Goal: Task Accomplishment & Management: Complete application form

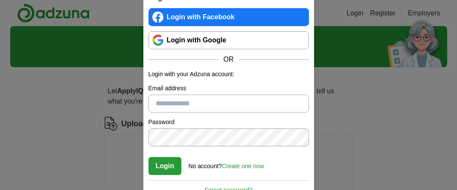
click at [179, 100] on input "Email address" at bounding box center [229, 103] width 160 height 18
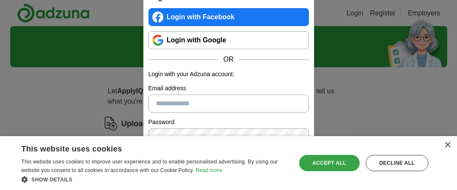
click at [329, 160] on div "Accept all" at bounding box center [329, 163] width 61 height 16
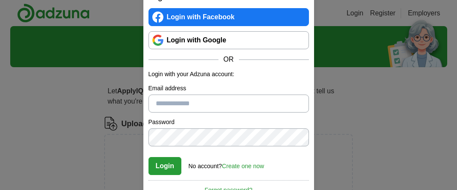
click at [244, 165] on link "Create one now" at bounding box center [243, 165] width 42 height 7
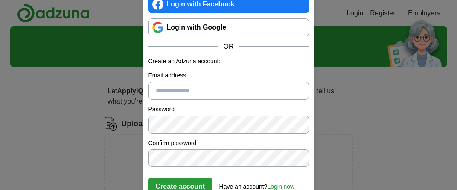
click at [209, 25] on link "Login with Google" at bounding box center [229, 27] width 160 height 18
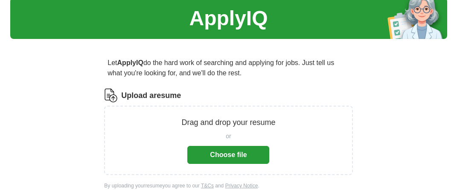
scroll to position [45, 0]
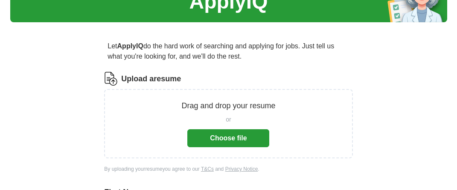
click at [238, 139] on button "Choose file" at bounding box center [228, 138] width 82 height 18
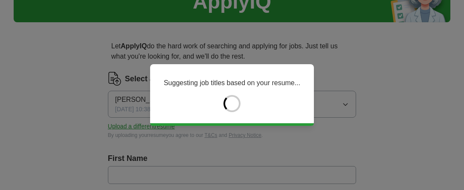
type input "*****"
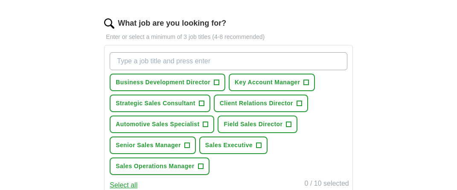
scroll to position [270, 0]
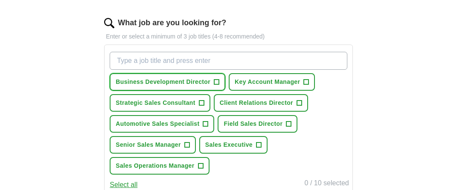
click at [215, 83] on span "+" at bounding box center [216, 82] width 5 height 7
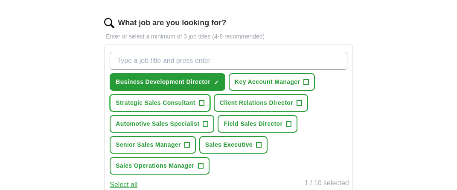
click at [202, 102] on span "+" at bounding box center [201, 102] width 5 height 7
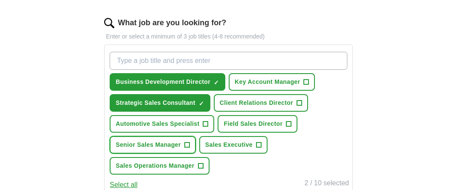
click at [187, 145] on span "+" at bounding box center [186, 144] width 5 height 7
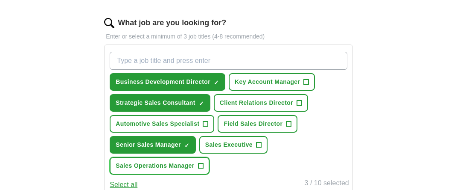
click at [192, 165] on span "Sales Operations Manager" at bounding box center [155, 165] width 79 height 9
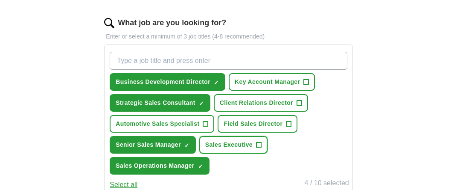
click at [255, 143] on button "Sales Executive +" at bounding box center [233, 144] width 68 height 17
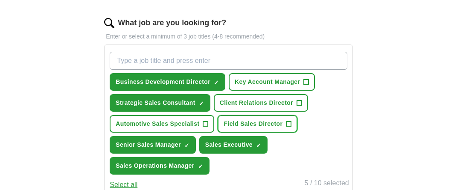
click at [286, 123] on span "+" at bounding box center [288, 123] width 5 height 7
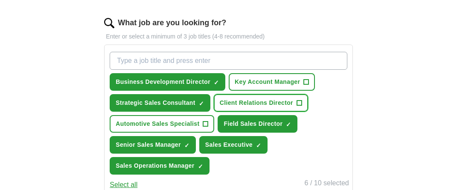
click at [295, 100] on button "Client Relations Director +" at bounding box center [261, 102] width 94 height 17
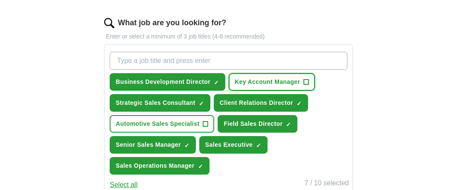
click at [304, 79] on span "+" at bounding box center [306, 82] width 5 height 7
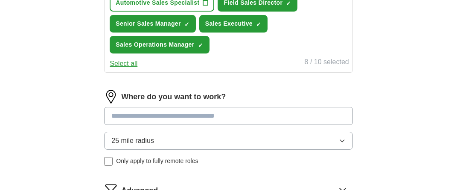
scroll to position [405, 0]
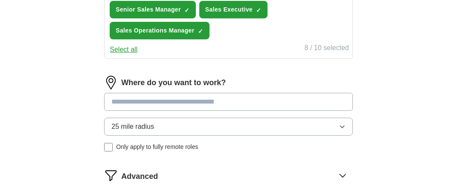
click at [236, 104] on input at bounding box center [228, 102] width 248 height 18
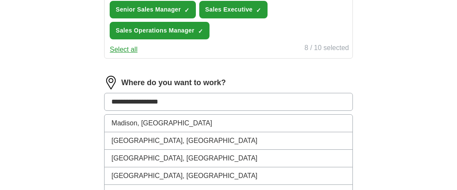
type input "**********"
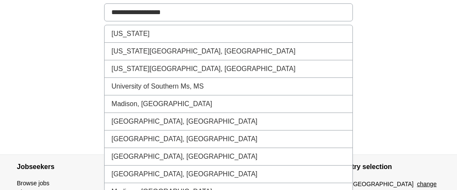
scroll to position [540, 0]
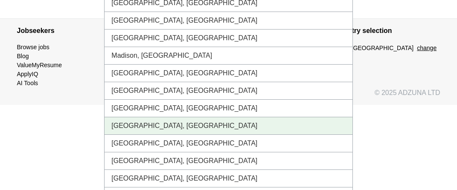
click at [157, 125] on li "Madison, MS" at bounding box center [229, 125] width 248 height 17
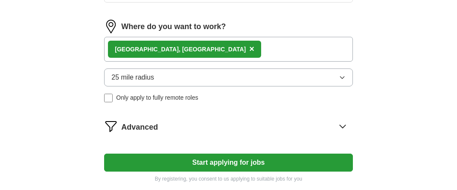
scroll to position [460, 0]
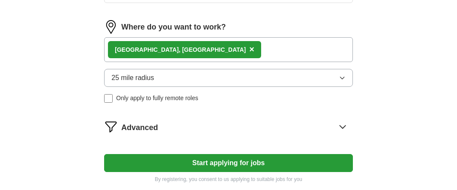
click at [344, 77] on icon "button" at bounding box center [342, 77] width 7 height 7
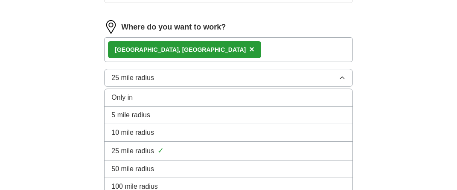
click at [263, 169] on div "50 mile radius" at bounding box center [228, 168] width 234 height 10
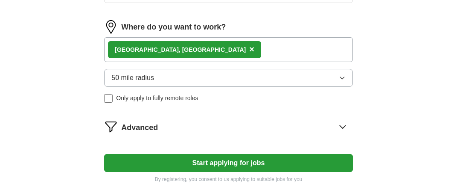
click at [234, 161] on button "Start applying for jobs" at bounding box center [228, 163] width 248 height 18
select select "**"
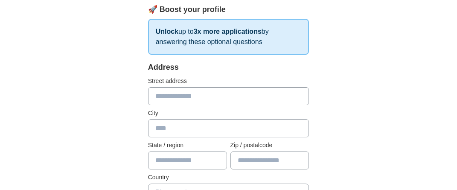
scroll to position [135, 0]
click at [172, 97] on input "text" at bounding box center [228, 96] width 161 height 18
type input "**********"
type input "*******"
type input "**********"
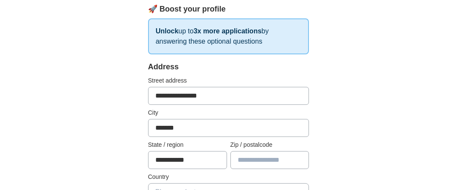
type input "*****"
type input "**********"
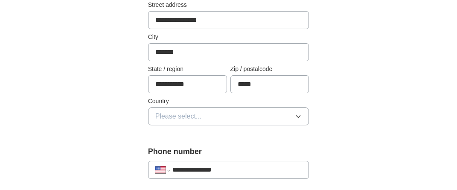
scroll to position [225, 0]
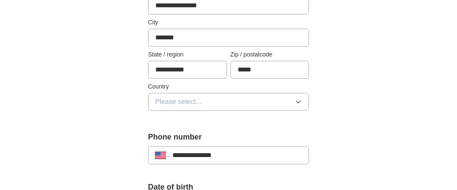
click at [286, 103] on button "Please select..." at bounding box center [228, 102] width 161 height 18
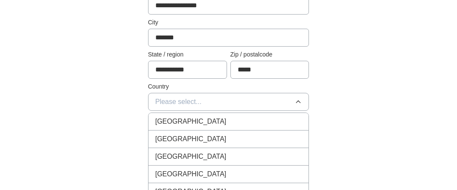
click at [265, 134] on div "United States" at bounding box center [228, 139] width 147 height 10
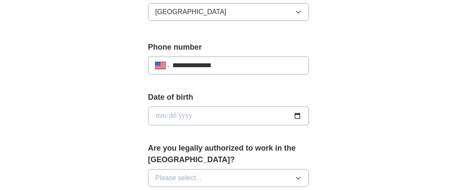
scroll to position [360, 0]
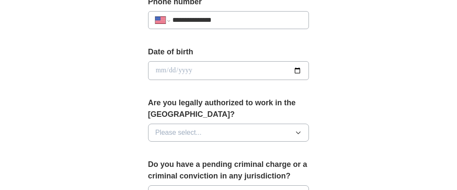
click at [278, 132] on button "Please select..." at bounding box center [228, 132] width 161 height 18
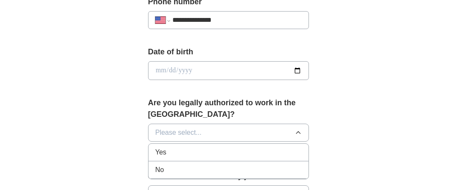
drag, startPoint x: 258, startPoint y: 146, endPoint x: 267, endPoint y: 142, distance: 10.1
click at [257, 147] on div "Yes" at bounding box center [228, 152] width 147 height 10
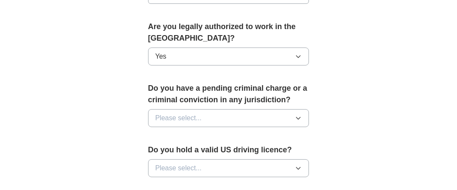
scroll to position [450, 0]
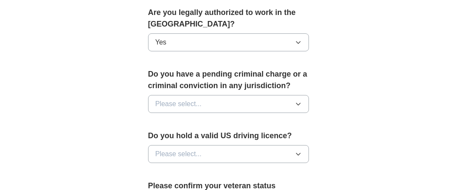
click at [283, 105] on button "Please select..." at bounding box center [228, 104] width 161 height 18
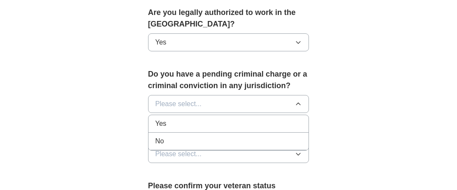
click at [265, 136] on div "No" at bounding box center [228, 141] width 147 height 10
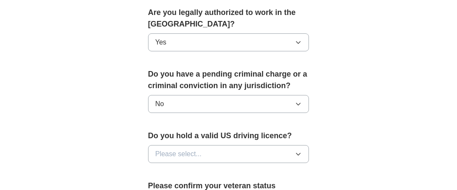
scroll to position [495, 0]
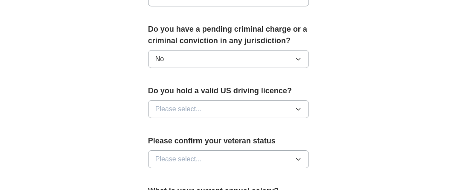
click at [297, 105] on icon "button" at bounding box center [298, 108] width 7 height 7
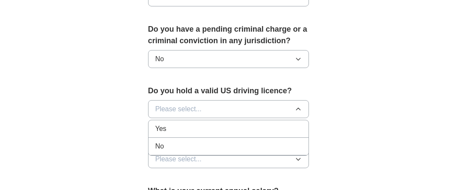
click at [271, 125] on div "Yes" at bounding box center [228, 128] width 147 height 10
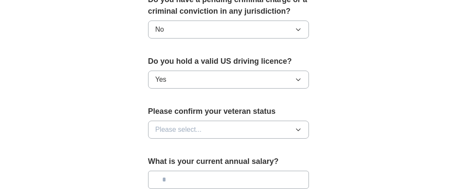
scroll to position [540, 0]
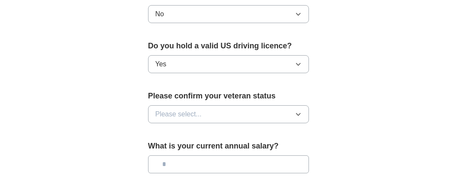
click at [300, 113] on icon "button" at bounding box center [298, 114] width 7 height 7
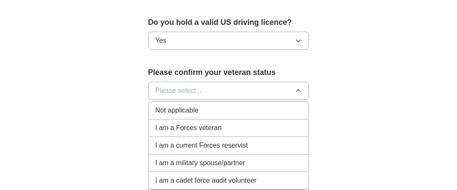
scroll to position [585, 0]
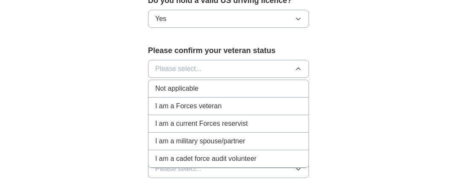
click at [281, 90] on div "Not applicable" at bounding box center [228, 88] width 147 height 10
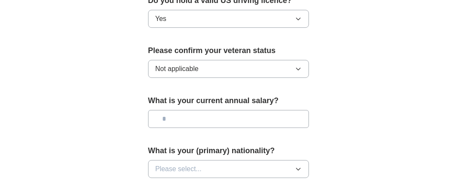
click at [186, 113] on input "text" at bounding box center [228, 119] width 161 height 18
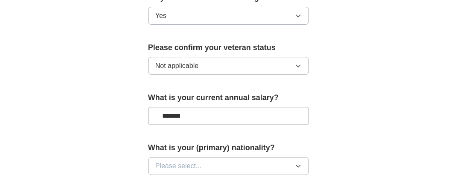
scroll to position [630, 0]
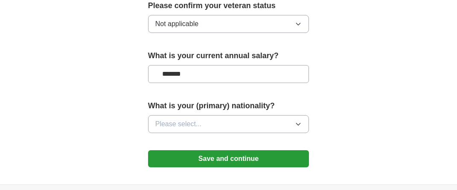
type input "*******"
click at [266, 120] on button "Please select..." at bounding box center [228, 124] width 161 height 18
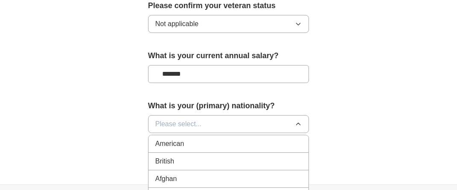
click at [271, 138] on div "American" at bounding box center [228, 143] width 147 height 10
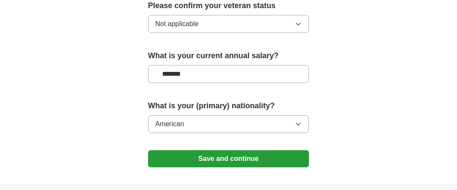
click at [241, 153] on button "Save and continue" at bounding box center [228, 158] width 161 height 17
